Goal: Task Accomplishment & Management: Use online tool/utility

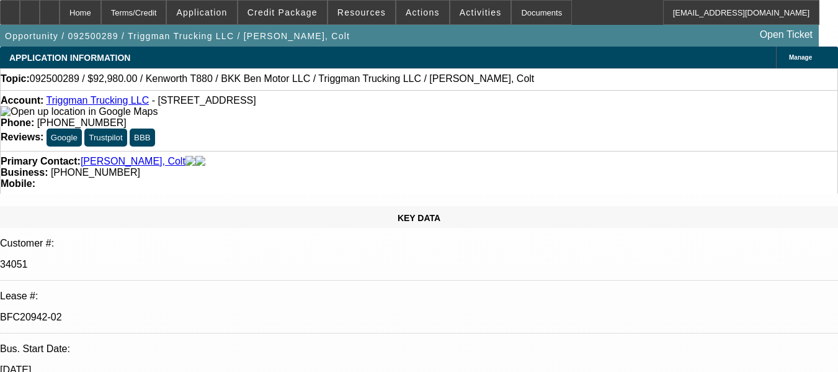
select select "0"
select select "2"
select select "0"
select select "6"
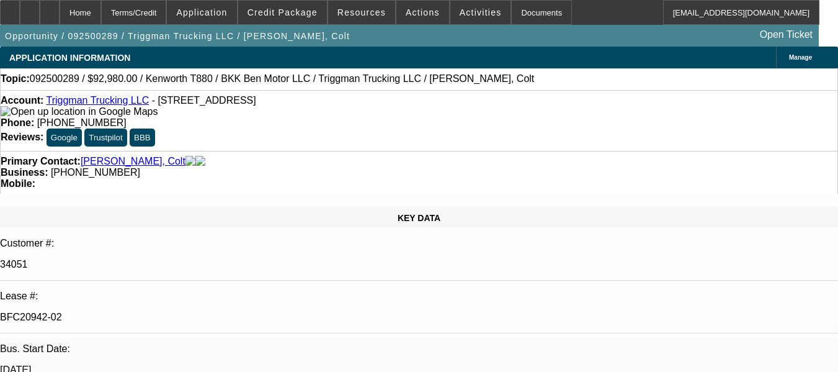
select select "0"
select select "2"
select select "0"
select select "6"
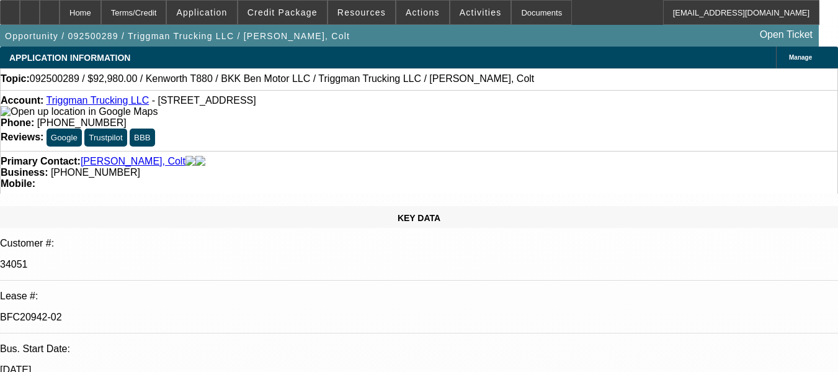
select select "0"
select select "2"
select select "0"
select select "6"
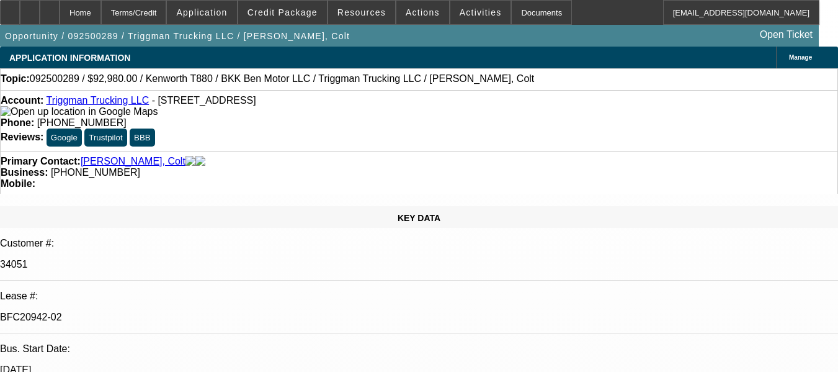
select select "0"
select select "2"
select select "0.1"
select select "4"
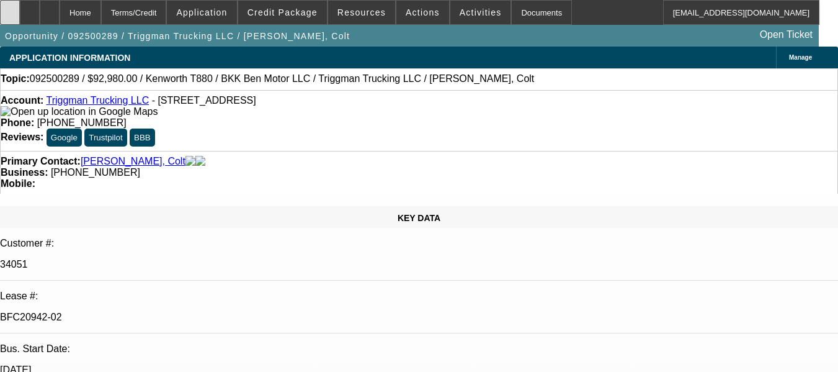
click at [16, 16] on div at bounding box center [10, 12] width 20 height 25
